Goal: Task Accomplishment & Management: Manage account settings

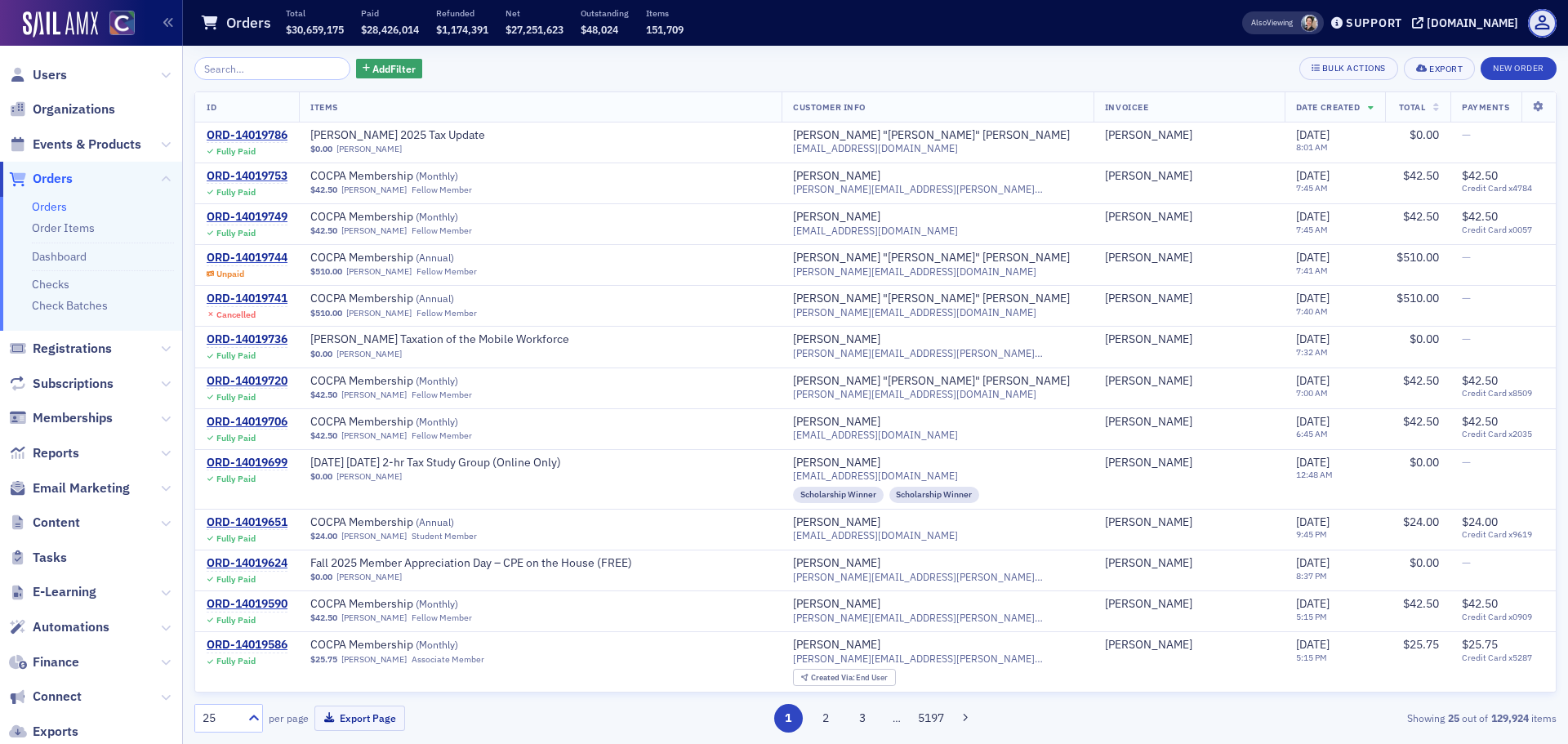
click at [53, 207] on link "Orders" at bounding box center [49, 206] width 35 height 15
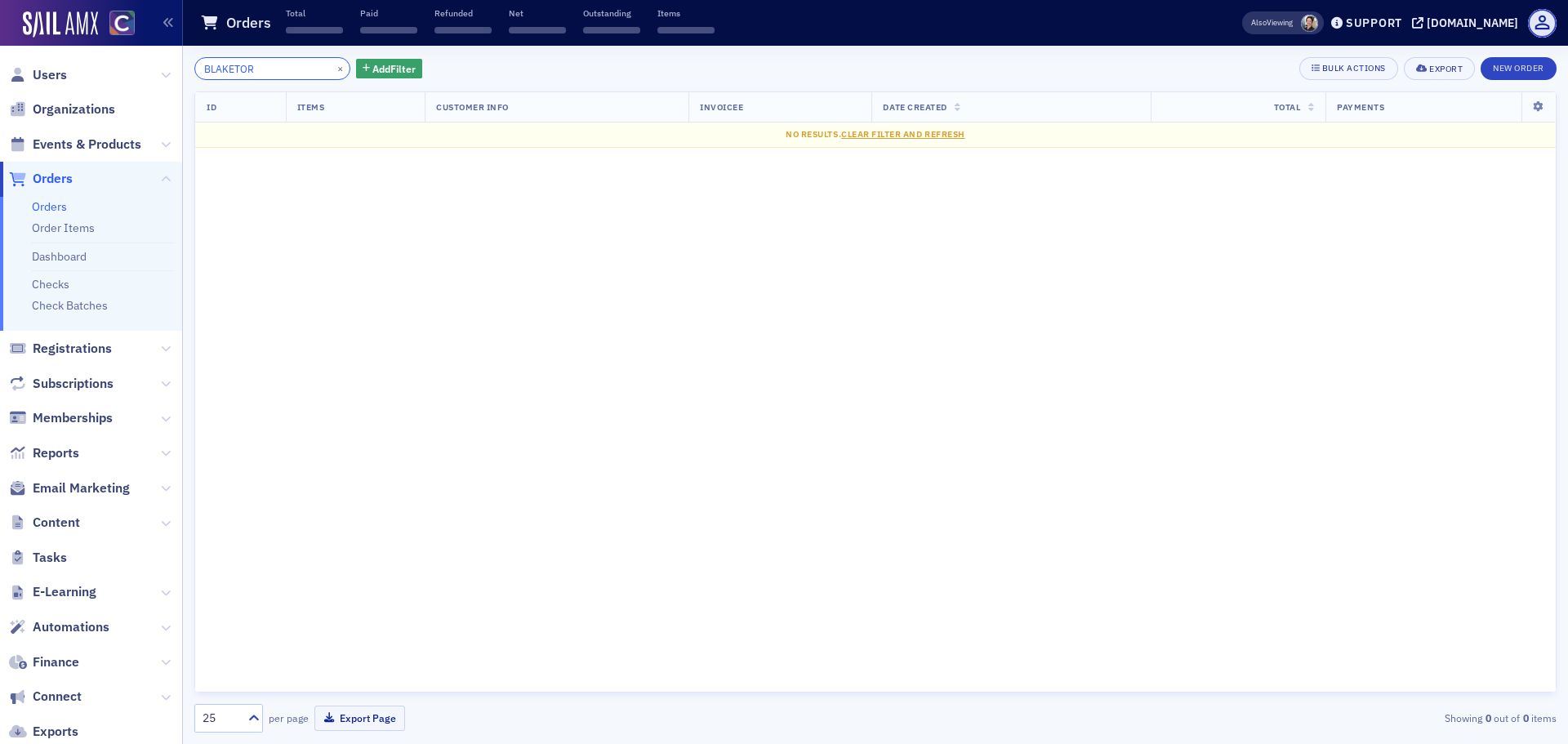
type input "BLAKETOR"
click at [334, 66] on button "×" at bounding box center [341, 68] width 15 height 15
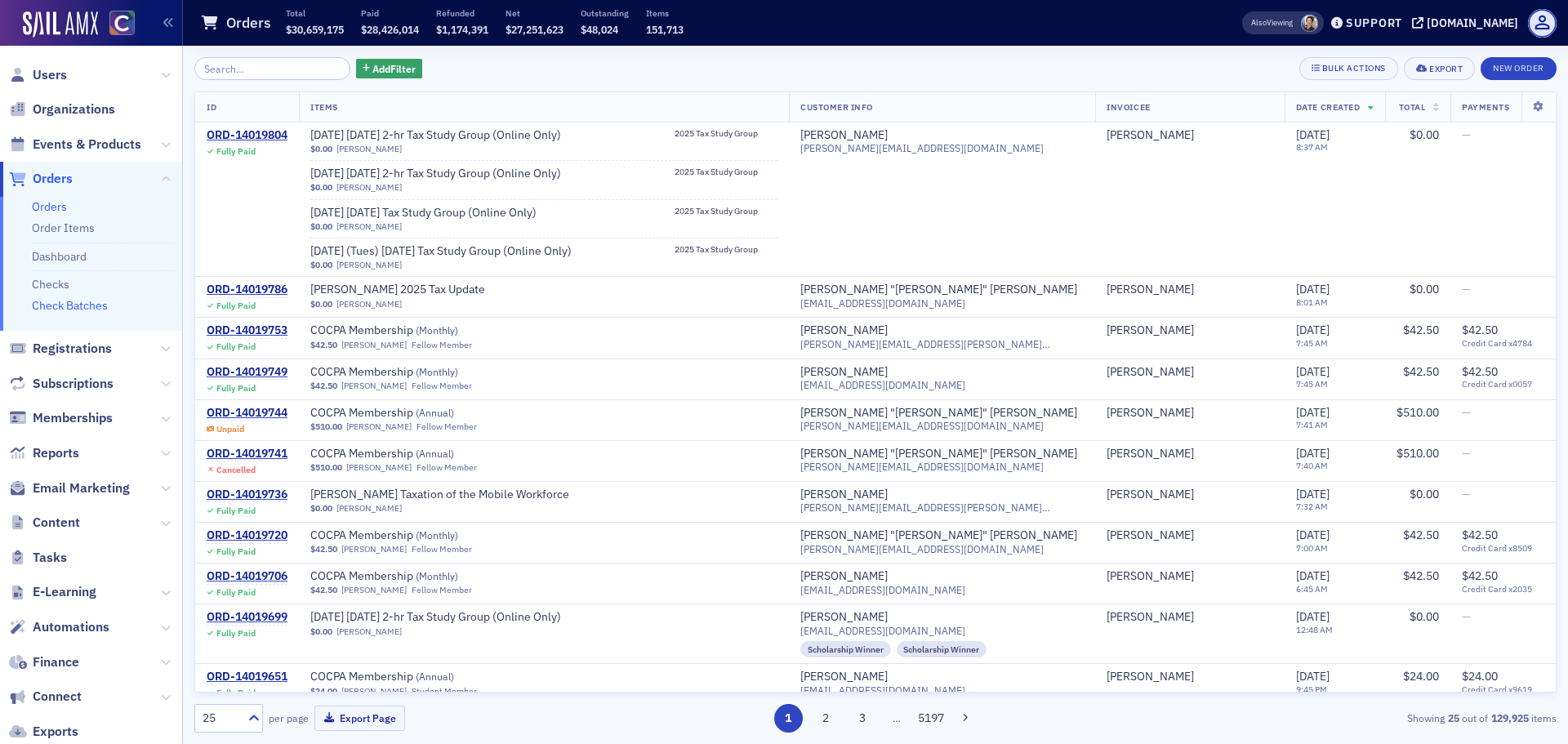
click at [103, 307] on link "Check Batches" at bounding box center [70, 306] width 76 height 15
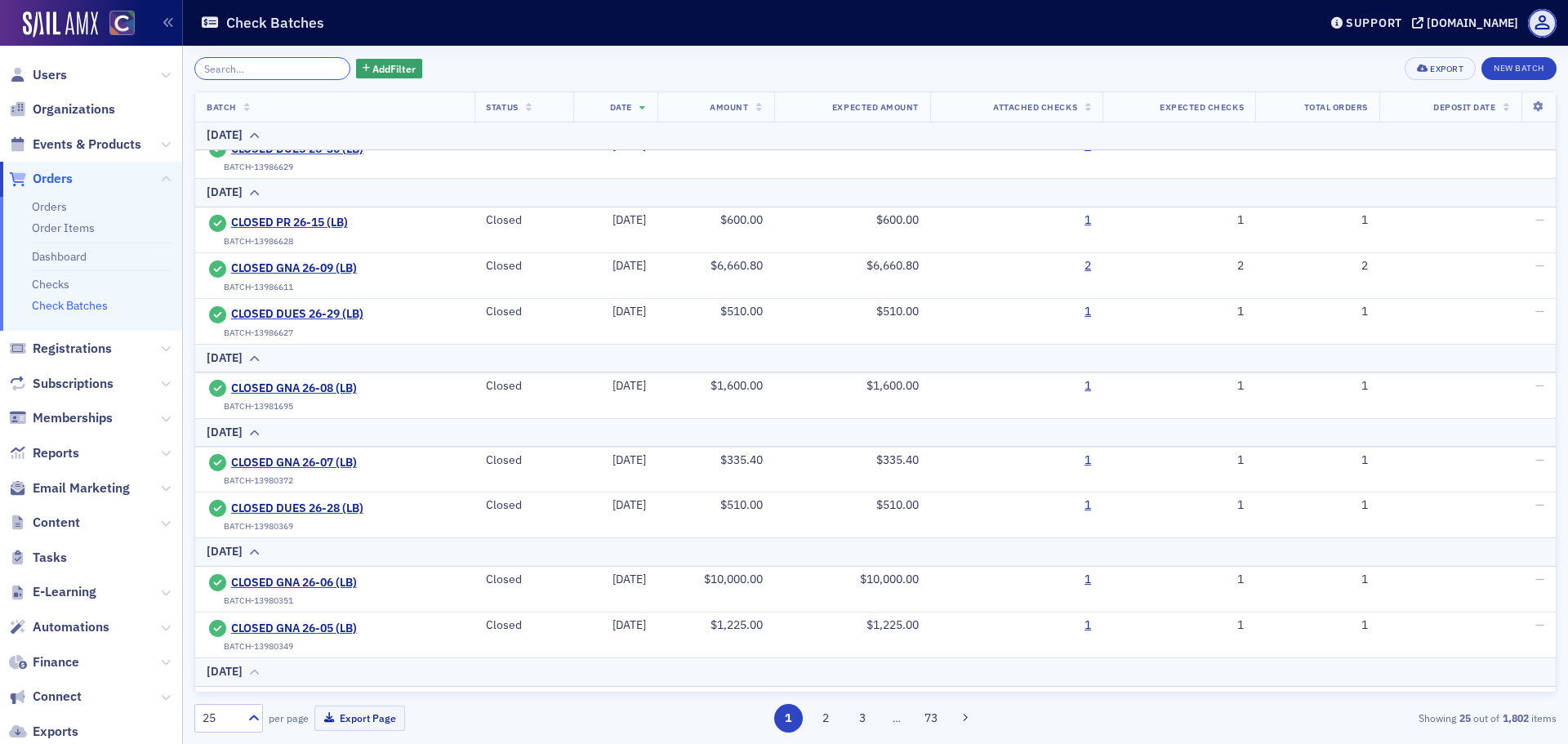
scroll to position [1087, 0]
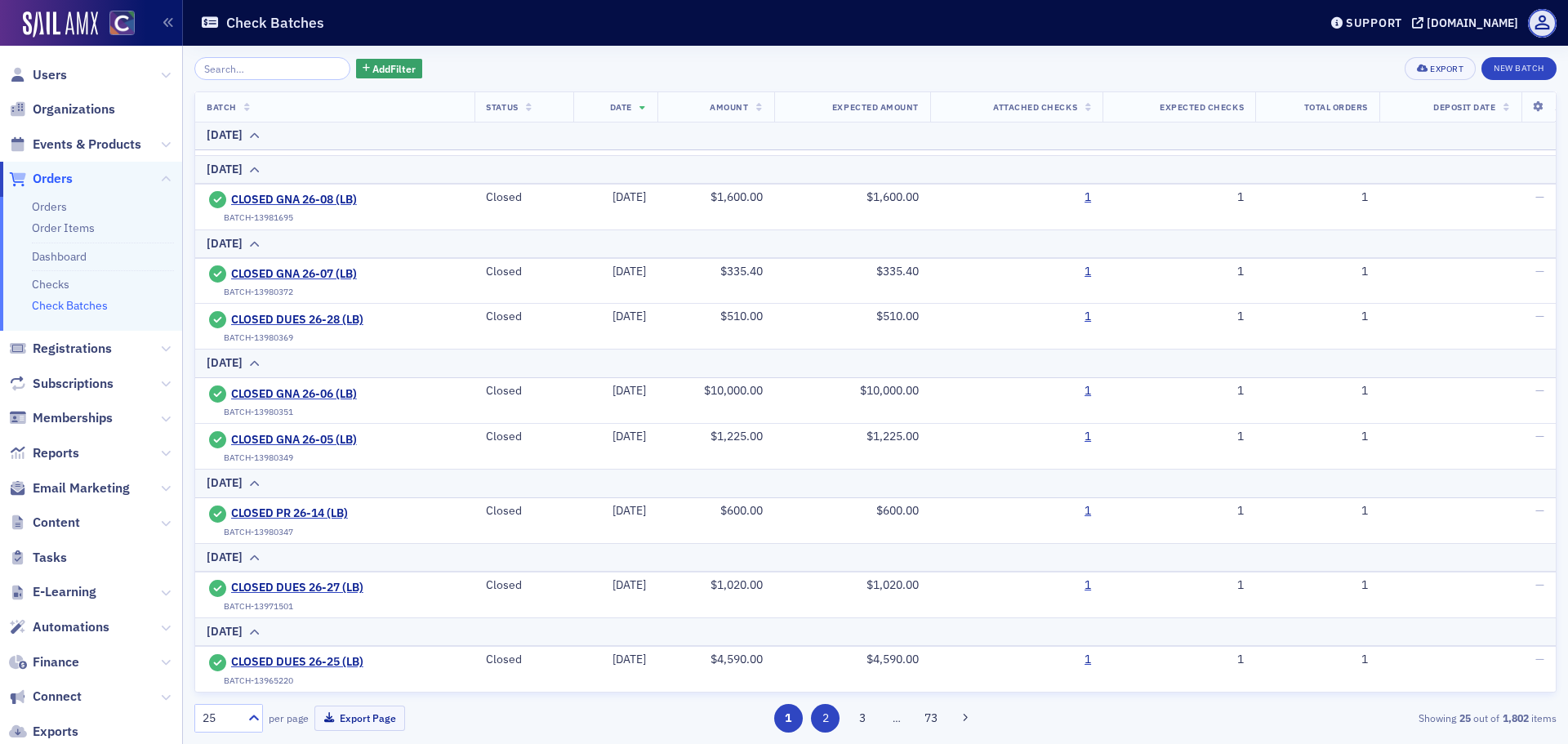
click at [820, 726] on button "2" at bounding box center [825, 718] width 28 height 28
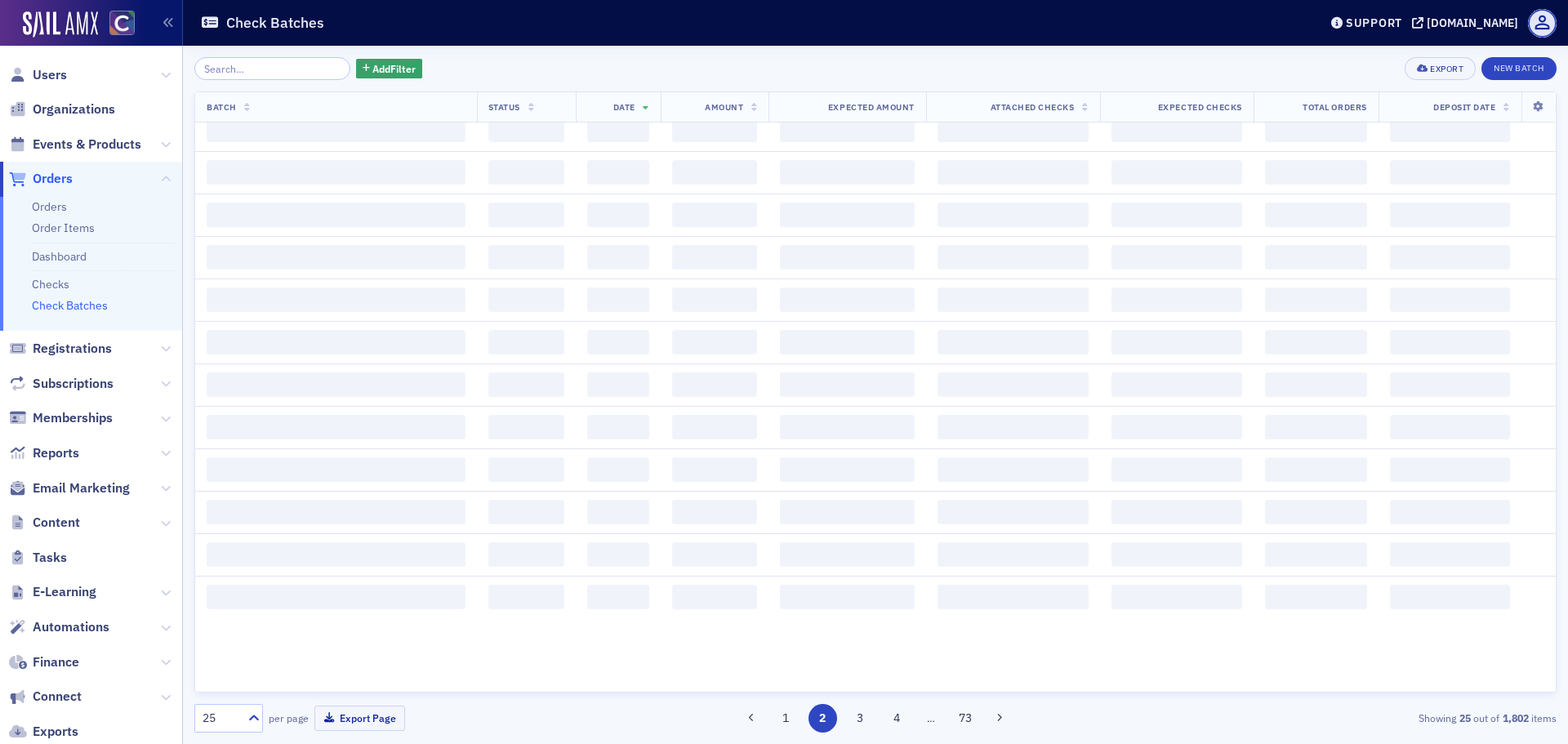
scroll to position [0, 0]
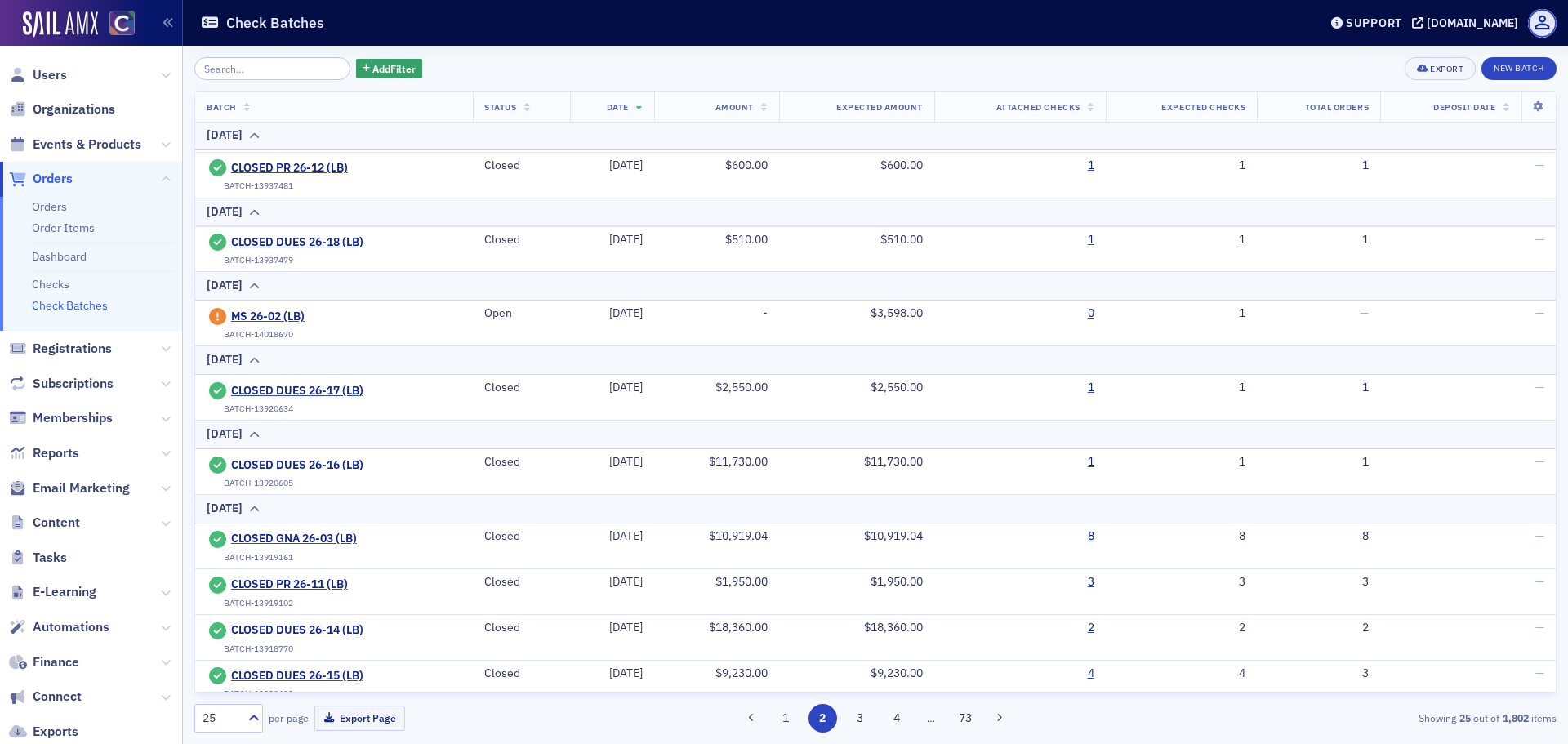
scroll to position [653, 0]
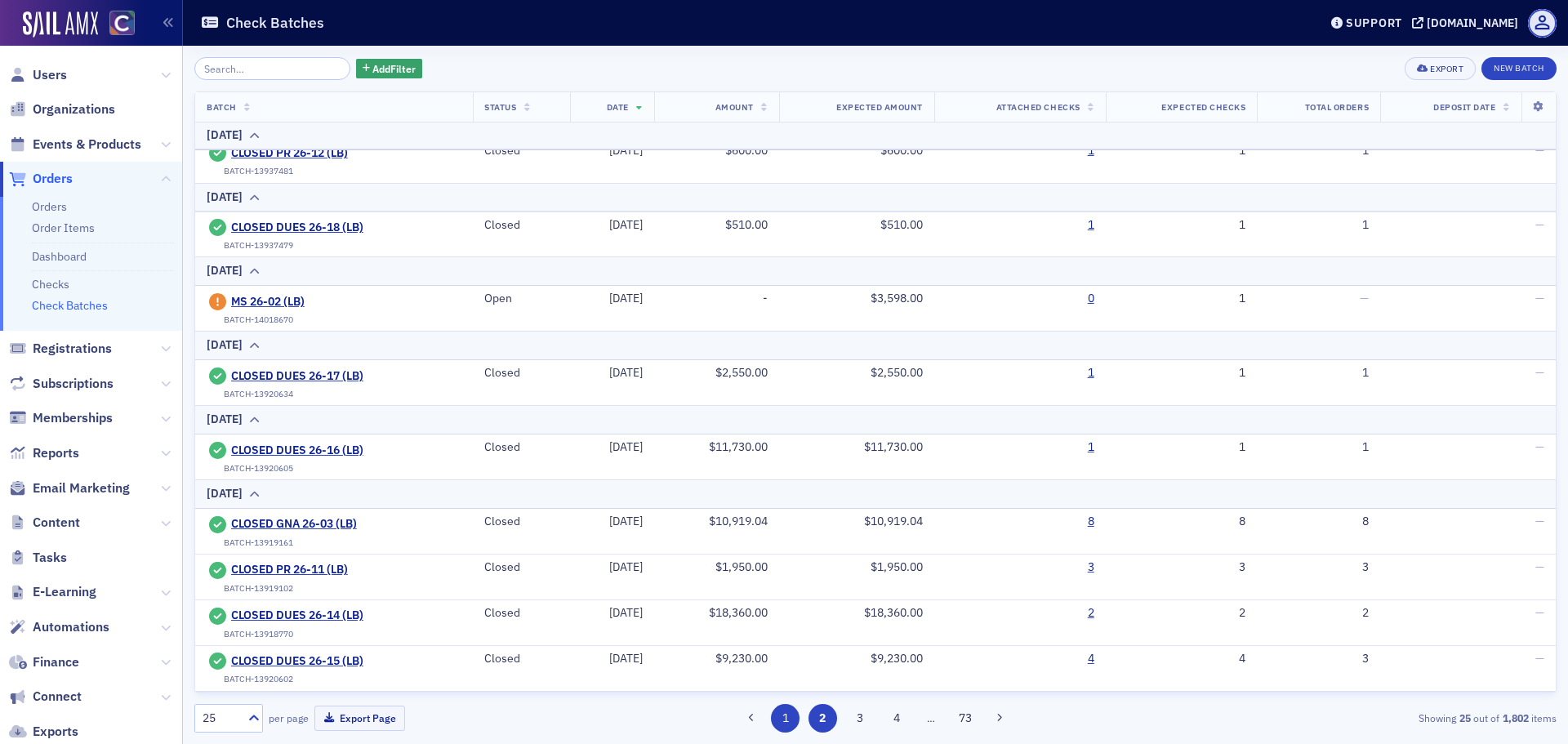
click at [789, 726] on button "1" at bounding box center [785, 718] width 28 height 28
